Goal: Task Accomplishment & Management: Manage account settings

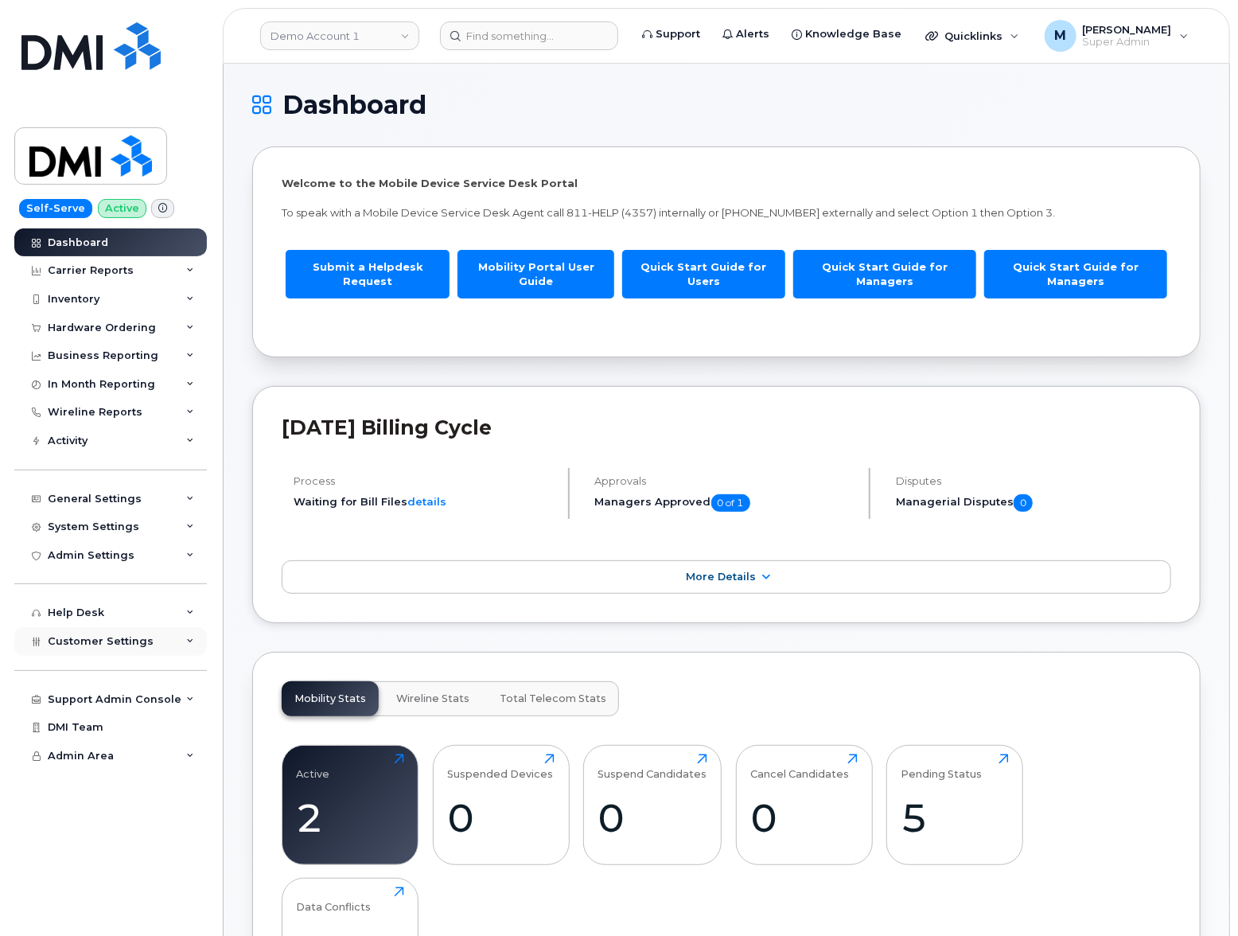
click at [103, 644] on span "Customer Settings" at bounding box center [101, 641] width 106 height 12
click at [81, 667] on div "General" at bounding box center [77, 671] width 44 height 14
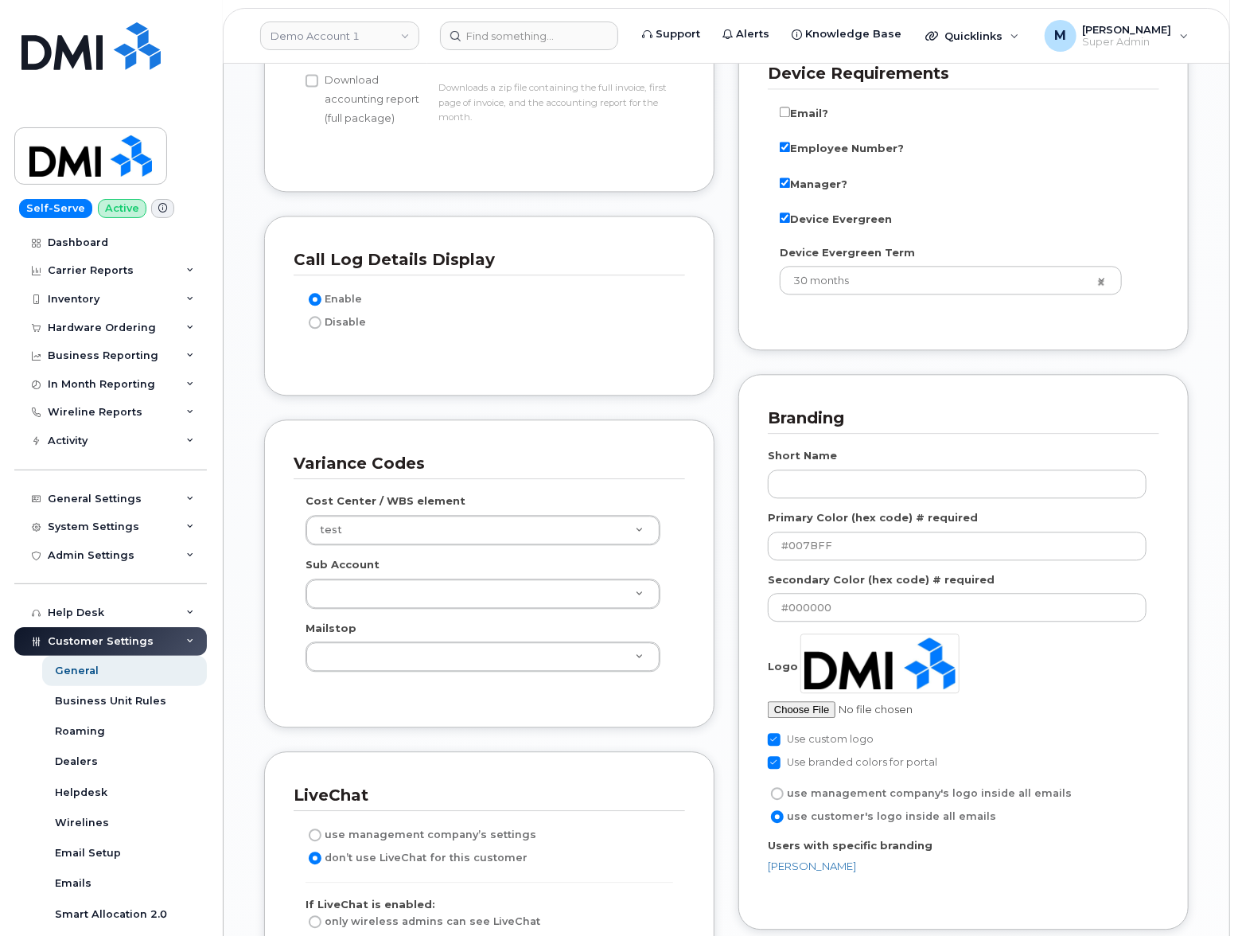
scroll to position [2002, 0]
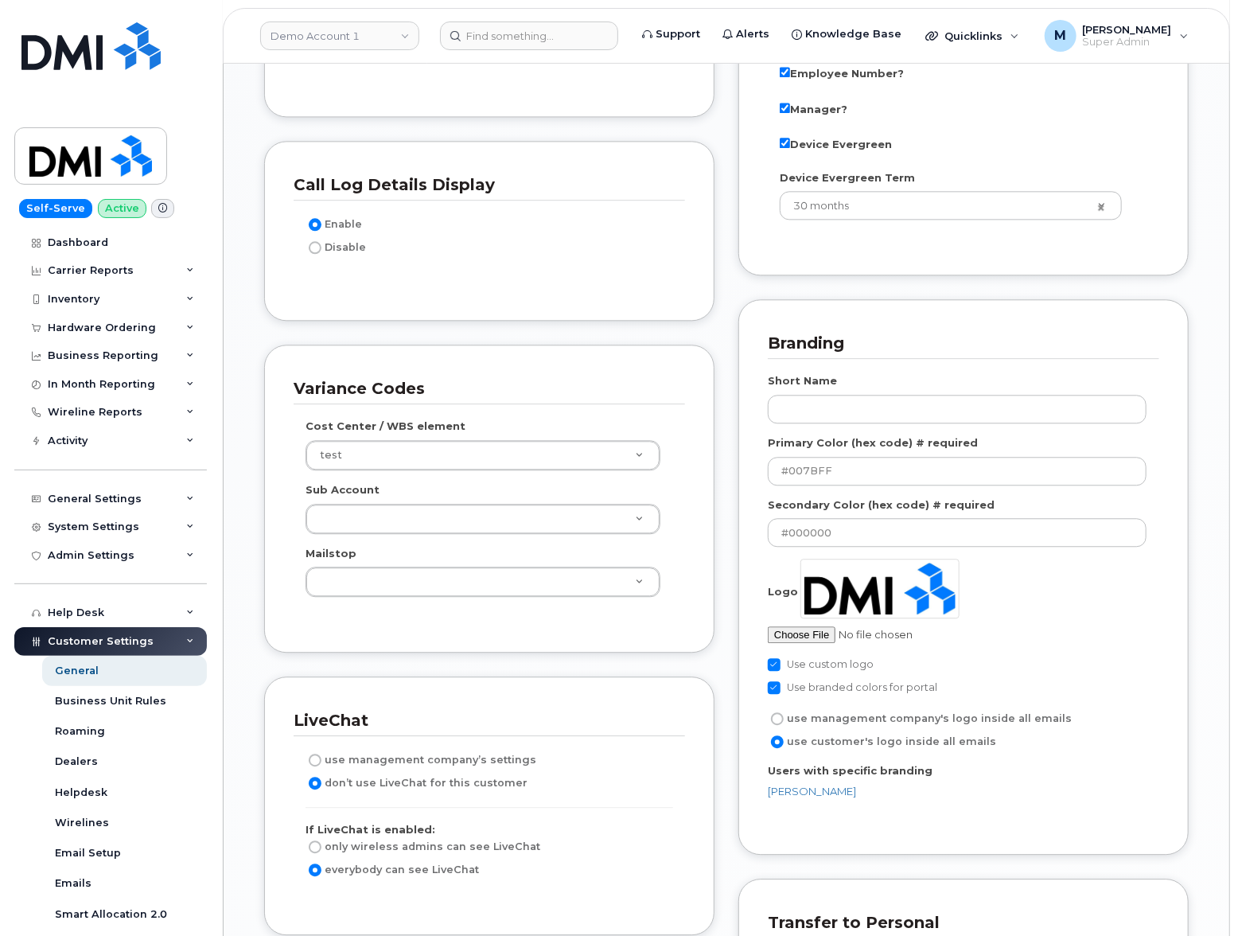
click at [762, 320] on div "Branding Short Name Primary Color (hex code) # required #007BFF Secondary Color…" at bounding box center [964, 577] width 450 height 556
